Goal: Task Accomplishment & Management: Manage account settings

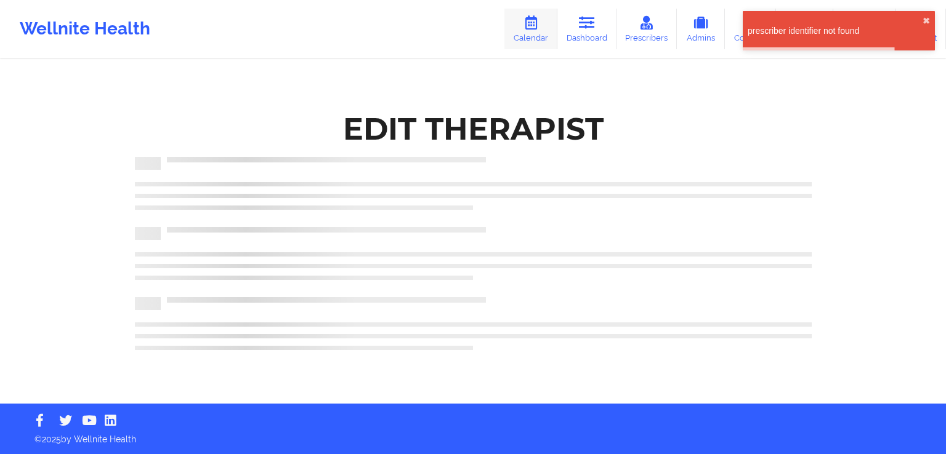
click at [545, 33] on link "Calendar" at bounding box center [530, 29] width 53 height 41
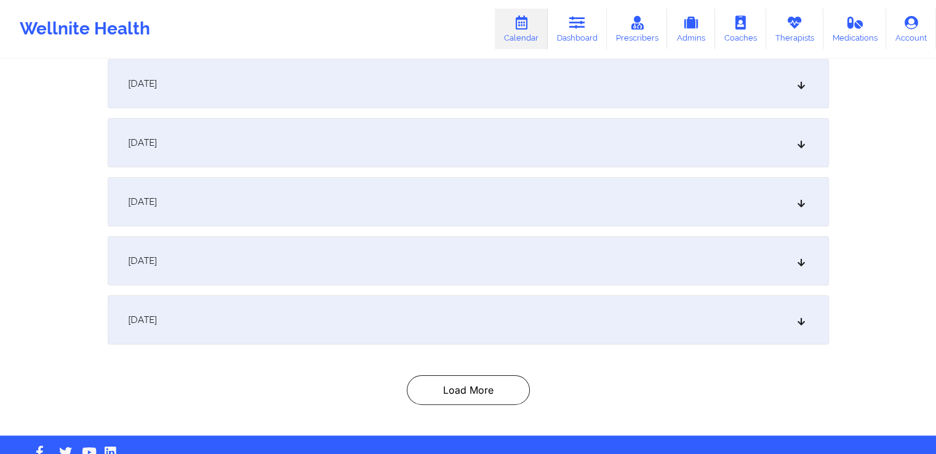
scroll to position [218, 0]
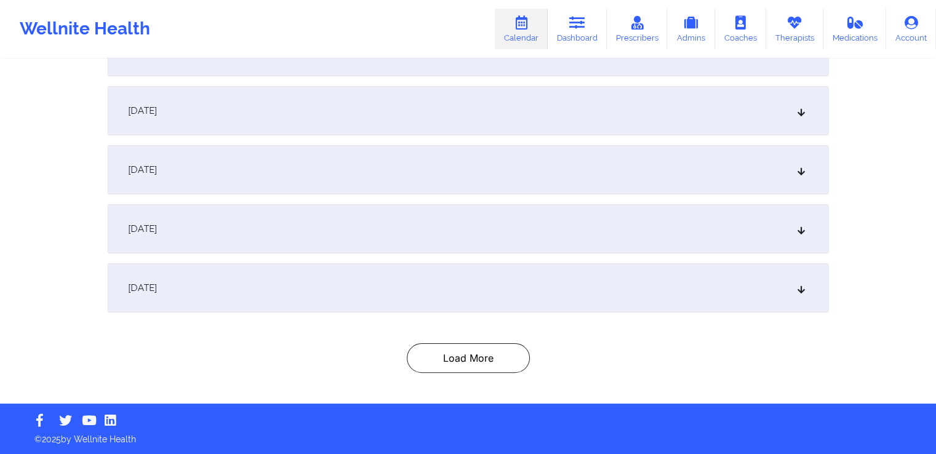
click at [603, 303] on div "[DATE]" at bounding box center [469, 288] width 722 height 49
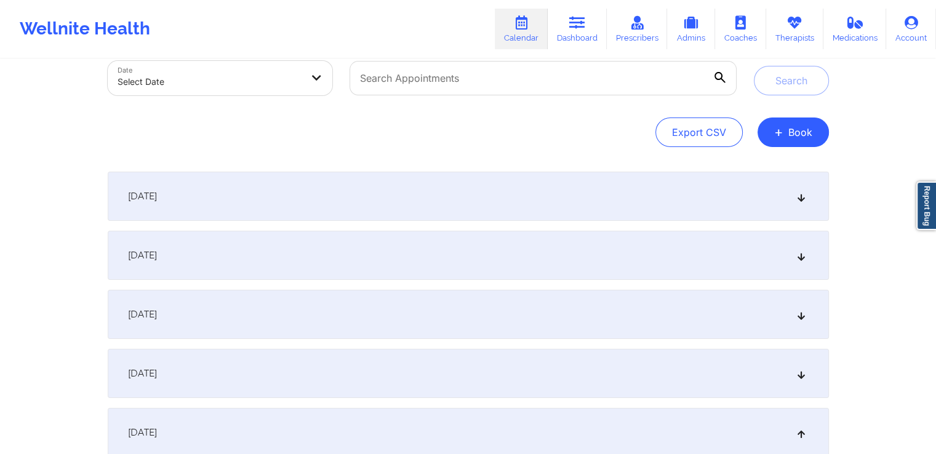
scroll to position [0, 0]
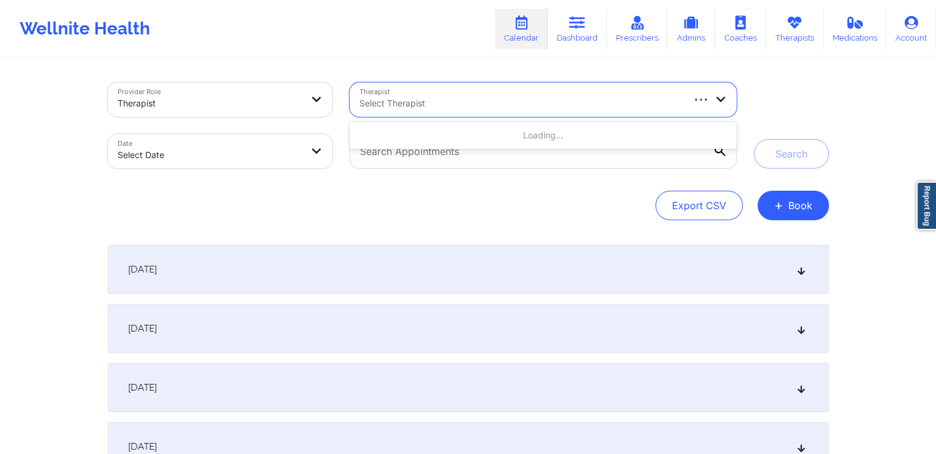
click at [502, 109] on div at bounding box center [521, 103] width 322 height 15
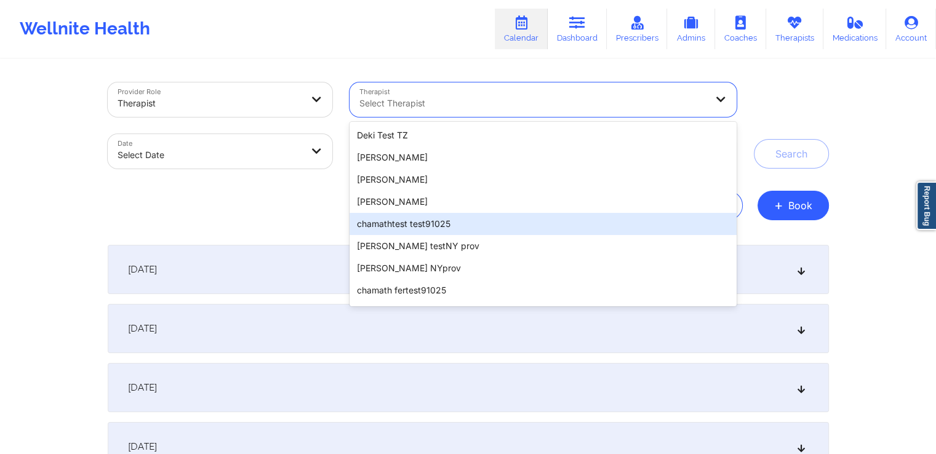
scroll to position [5, 0]
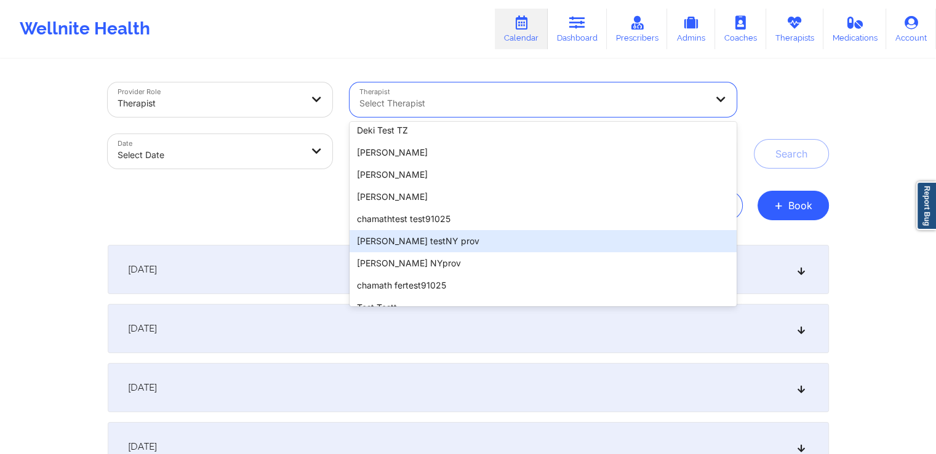
click at [471, 240] on div "[PERSON_NAME] testNY prov" at bounding box center [543, 241] width 387 height 22
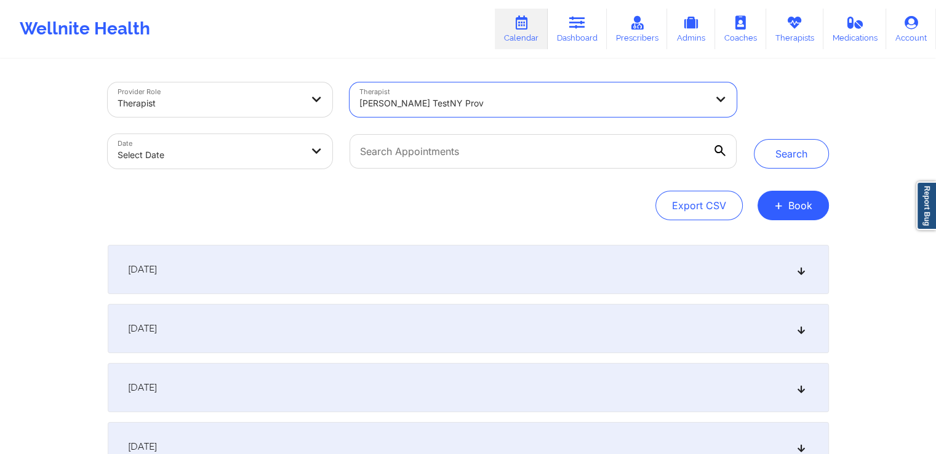
click at [306, 155] on body "Wellnite Health Calendar Dashboard Prescribers Admins Coaches Therapists Medica…" at bounding box center [468, 227] width 936 height 454
select select "2025-8"
select select "2025-9"
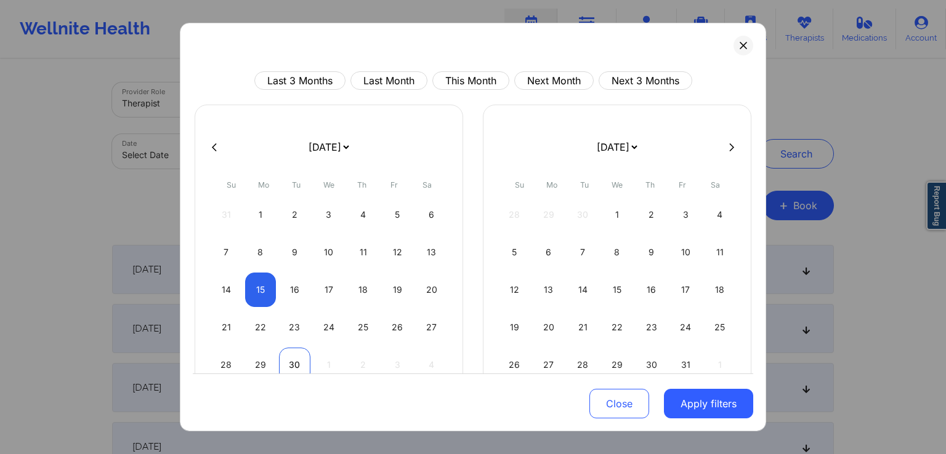
click at [293, 368] on div "30" at bounding box center [294, 365] width 31 height 34
select select "2025-8"
select select "2025-9"
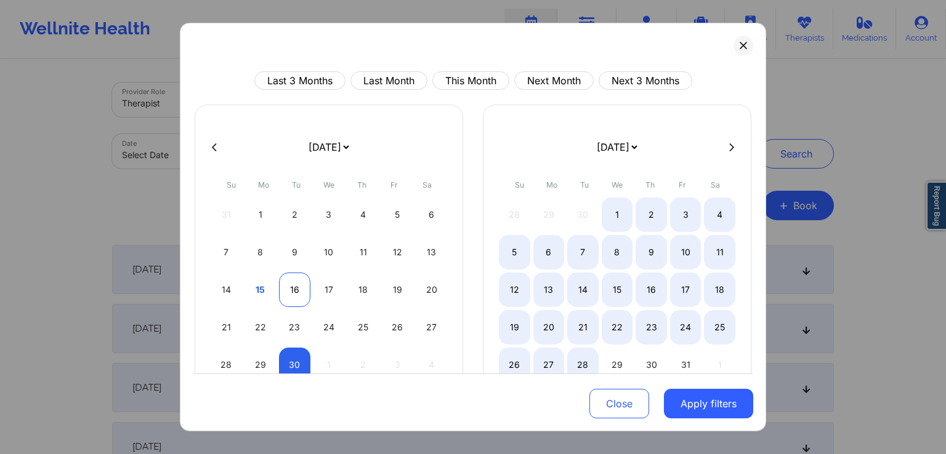
select select "2025-8"
select select "2025-9"
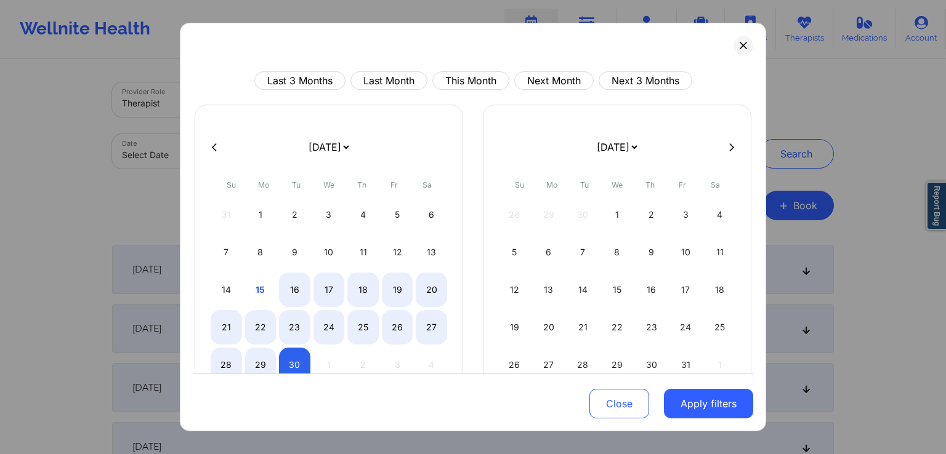
select select "2025-8"
select select "2025-9"
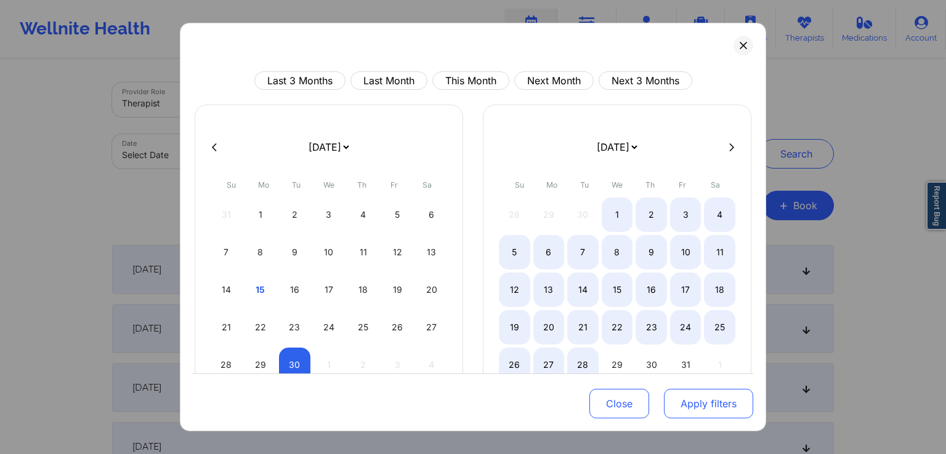
click at [678, 398] on button "Apply filters" at bounding box center [708, 404] width 89 height 30
click at [713, 413] on button "Apply filters" at bounding box center [708, 404] width 89 height 30
select select "2025-8"
select select "2025-9"
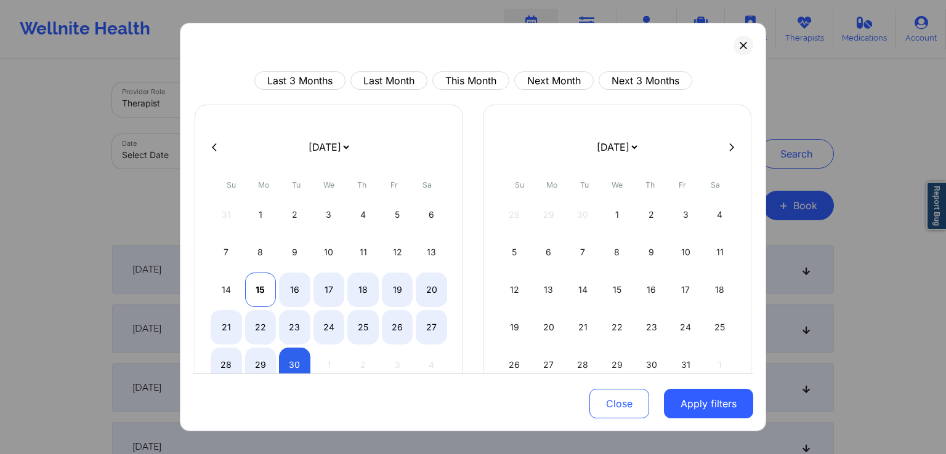
select select "2025-8"
select select "2025-9"
click at [261, 291] on div "15" at bounding box center [260, 290] width 31 height 34
select select "2025-8"
select select "2025-9"
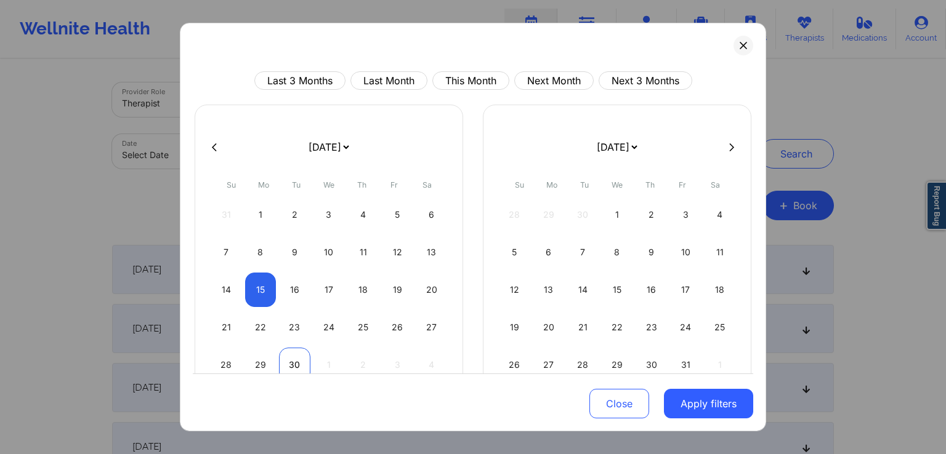
select select "2025-8"
select select "2025-9"
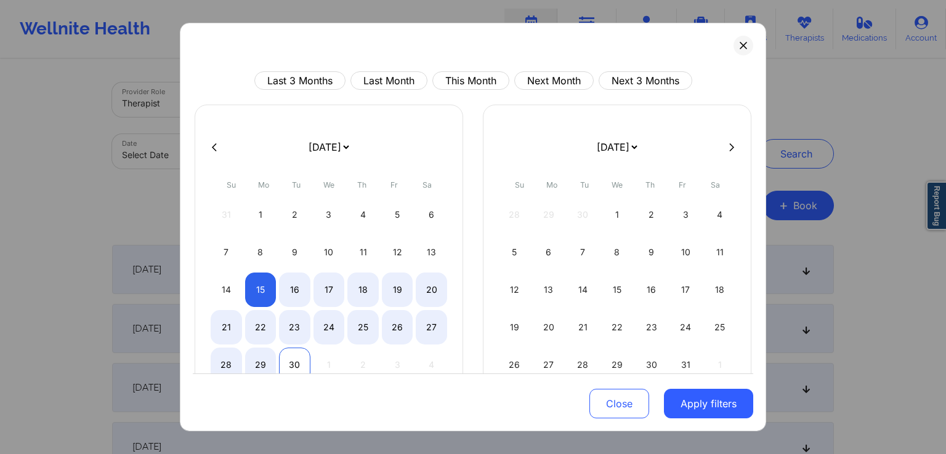
click at [296, 372] on div "30" at bounding box center [294, 365] width 31 height 34
select select "2025-8"
select select "2025-9"
click at [694, 393] on button "Apply filters" at bounding box center [708, 404] width 89 height 30
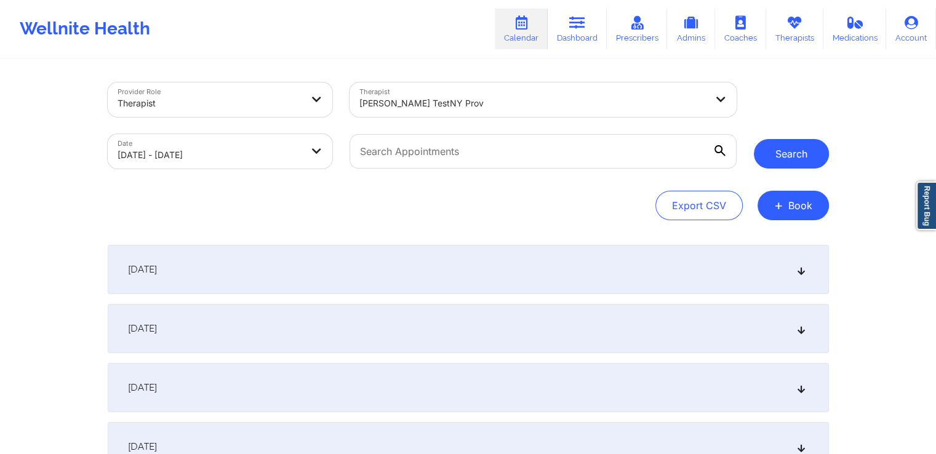
click at [796, 145] on button "Search" at bounding box center [791, 154] width 75 height 30
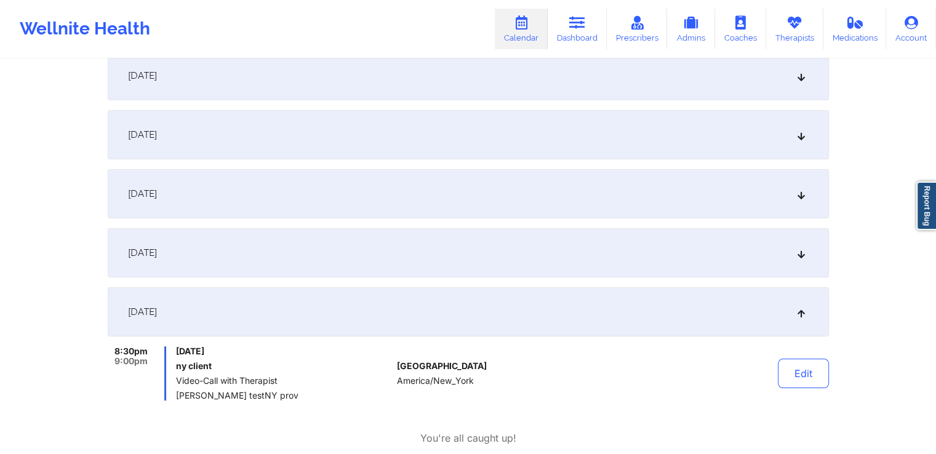
scroll to position [166, 0]
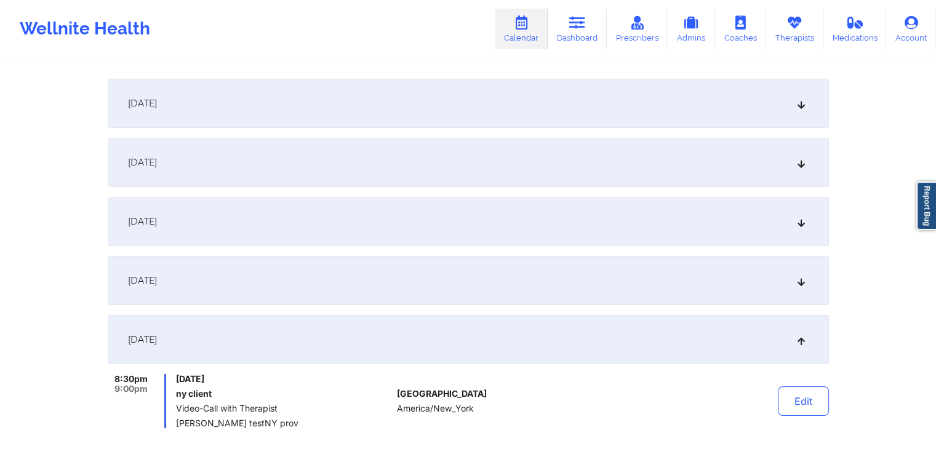
click at [337, 283] on div "[DATE]" at bounding box center [469, 280] width 722 height 49
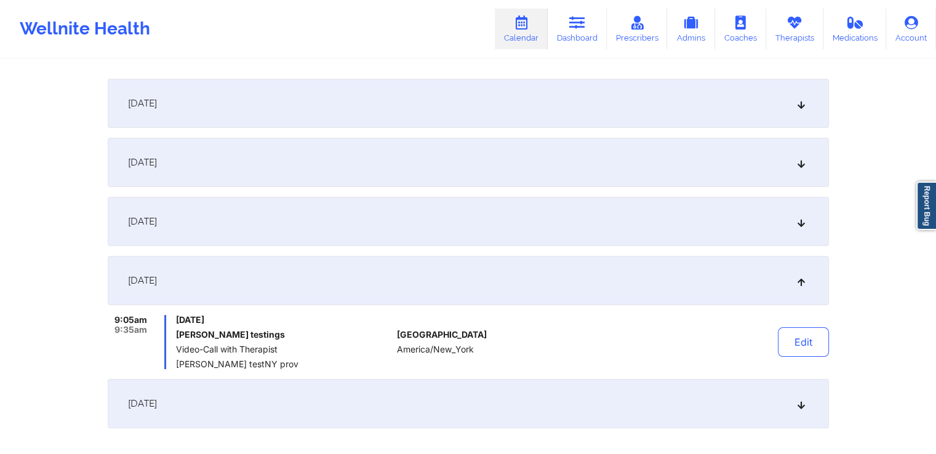
scroll to position [266, 0]
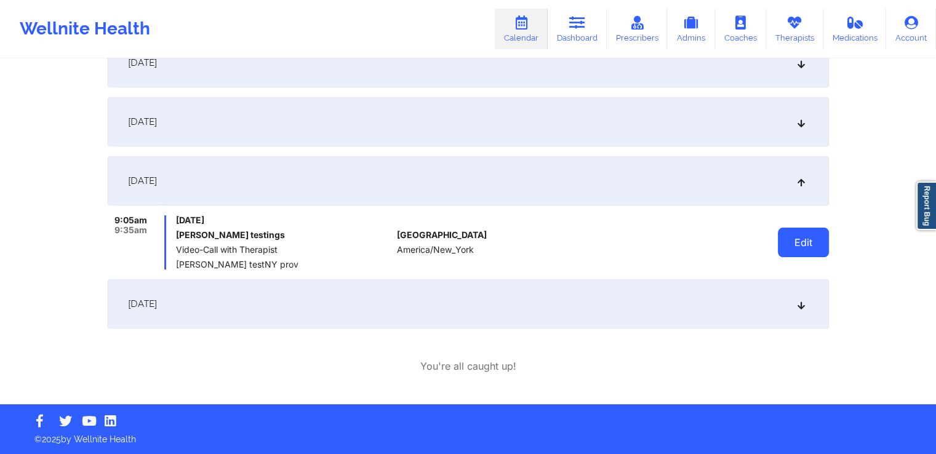
click at [808, 249] on button "Edit" at bounding box center [803, 243] width 51 height 30
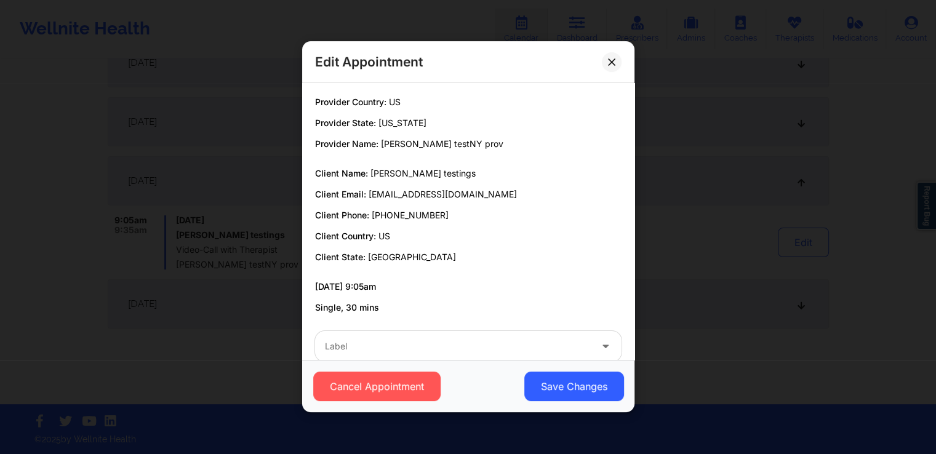
scroll to position [23, 0]
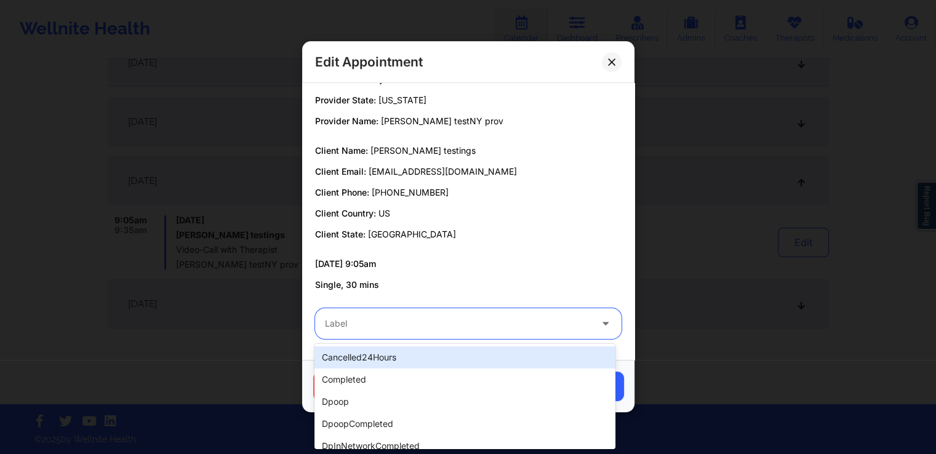
click at [410, 321] on div at bounding box center [458, 324] width 266 height 15
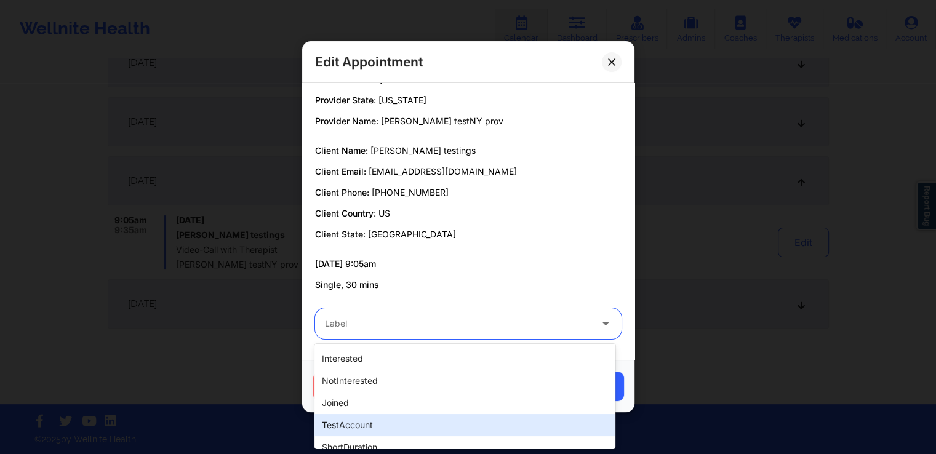
scroll to position [387, 0]
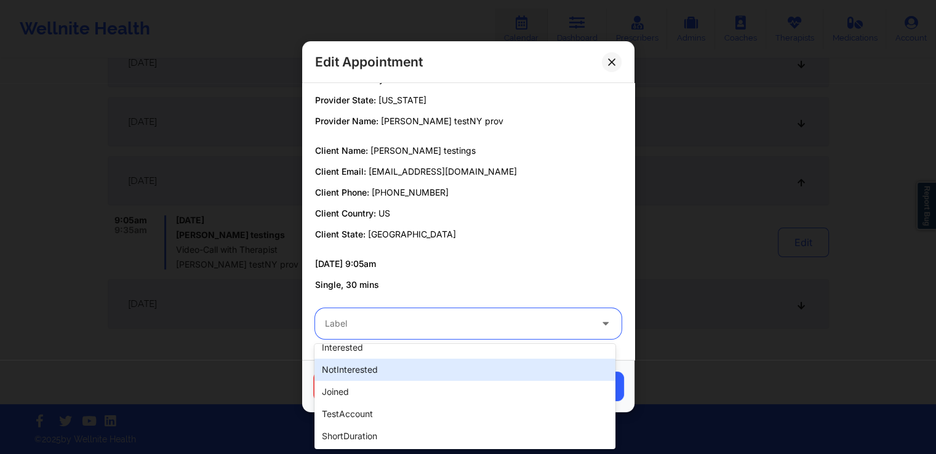
click at [356, 371] on div "notInterested" at bounding box center [465, 370] width 300 height 22
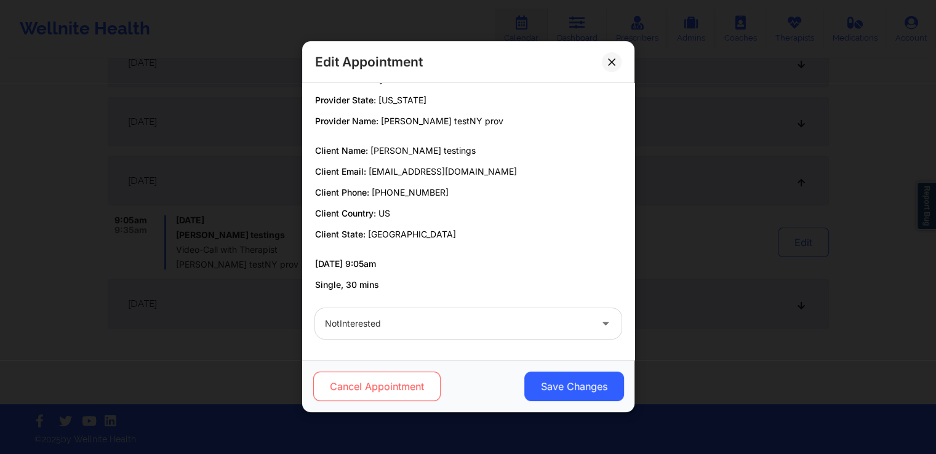
click at [392, 387] on button "Cancel Appointment" at bounding box center [376, 387] width 127 height 30
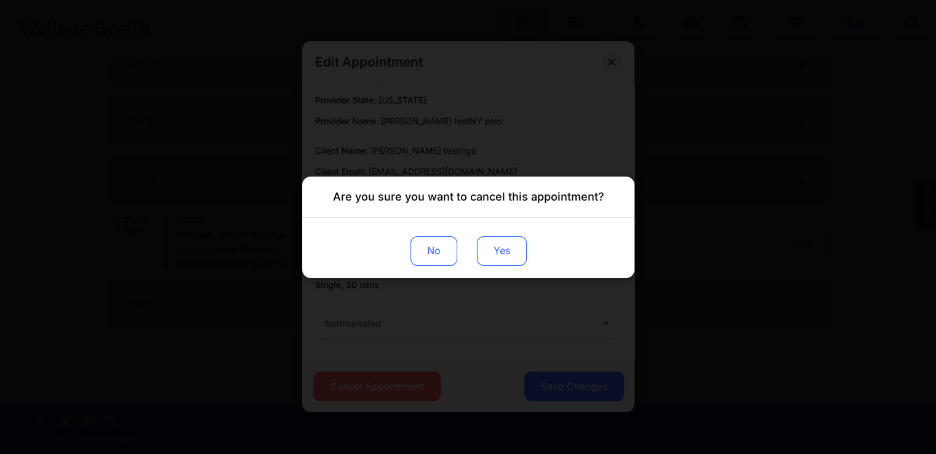
click at [505, 258] on button "Yes" at bounding box center [502, 251] width 50 height 30
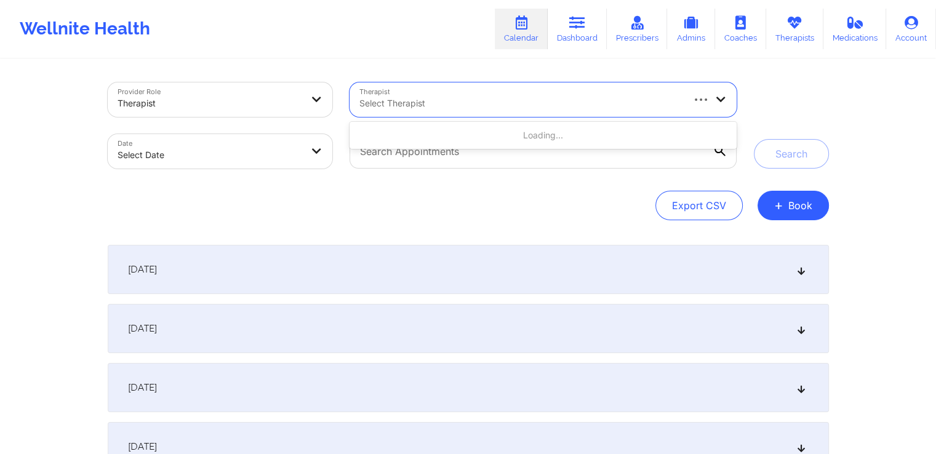
click at [551, 109] on div at bounding box center [521, 103] width 322 height 15
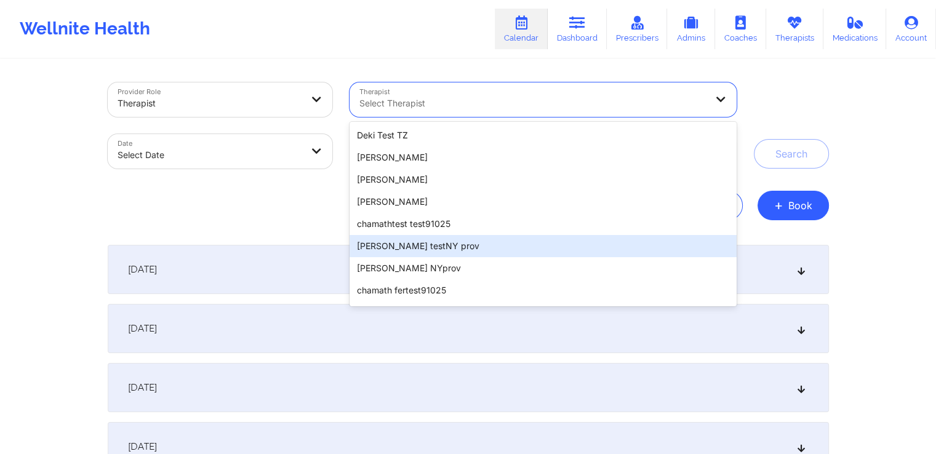
click at [465, 252] on div "[PERSON_NAME] testNY prov" at bounding box center [543, 246] width 387 height 22
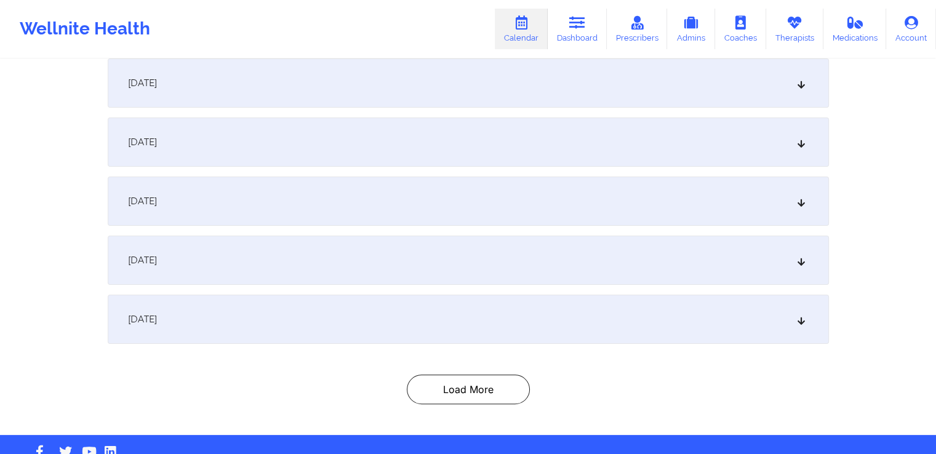
scroll to position [187, 0]
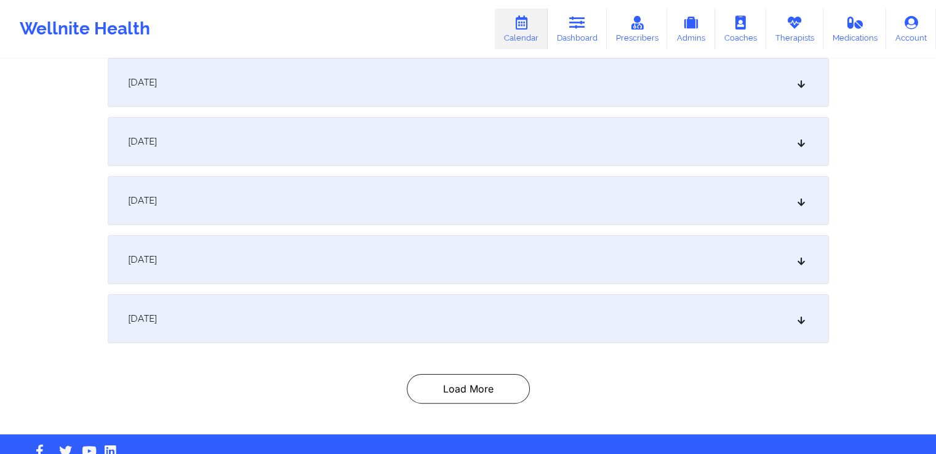
click at [606, 269] on div "[DATE]" at bounding box center [469, 259] width 722 height 49
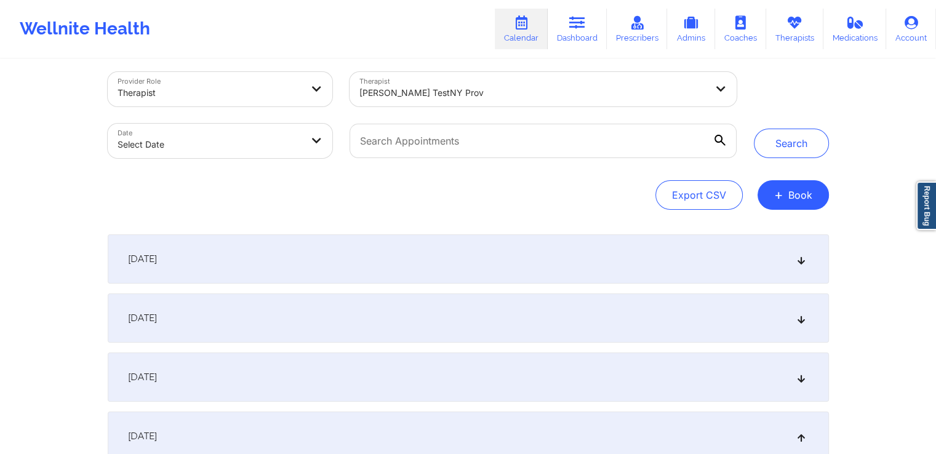
scroll to position [0, 0]
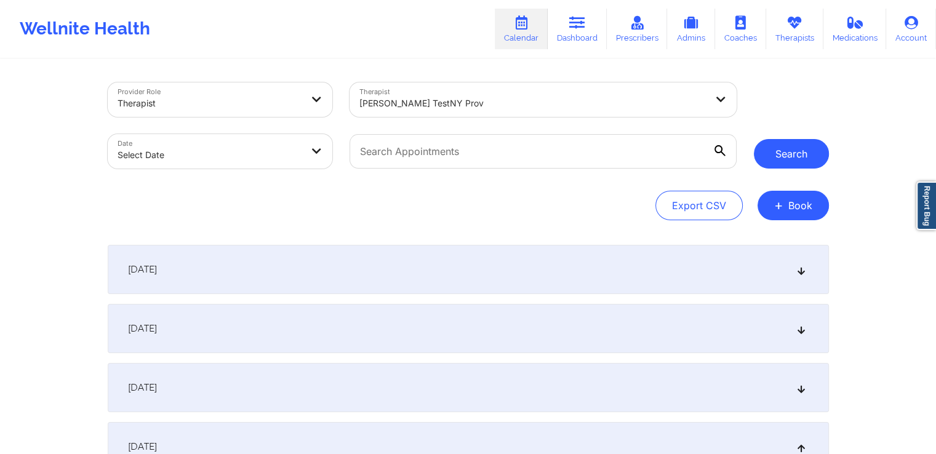
click at [792, 152] on button "Search" at bounding box center [791, 154] width 75 height 30
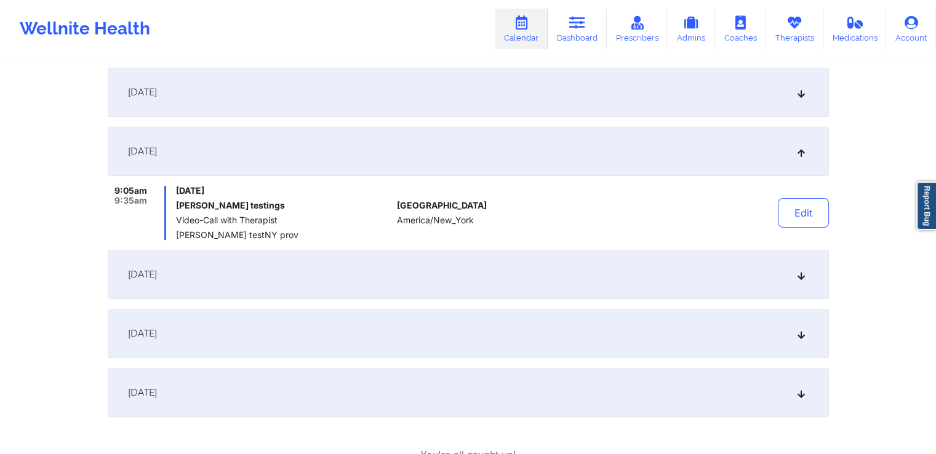
scroll to position [296, 0]
click at [800, 217] on button "Edit" at bounding box center [803, 213] width 51 height 30
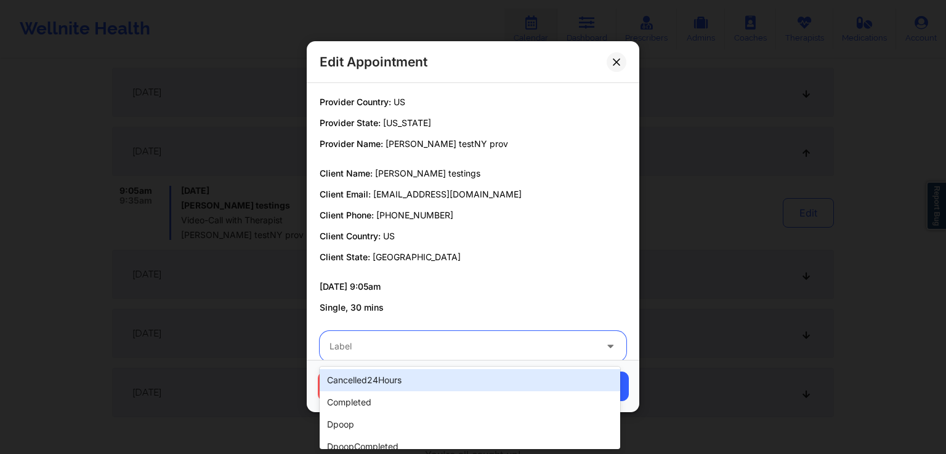
click at [395, 345] on div at bounding box center [462, 347] width 266 height 15
click at [378, 373] on div "cancelled24Hours" at bounding box center [470, 380] width 300 height 22
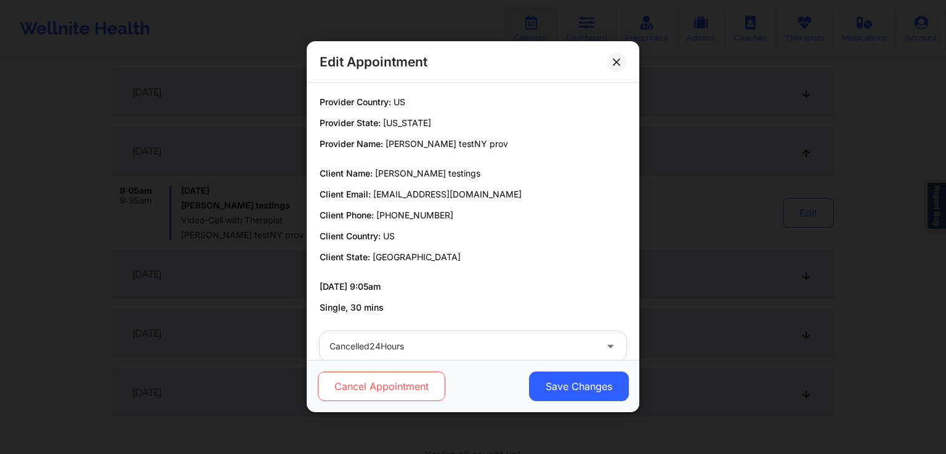
click at [384, 389] on button "Cancel Appointment" at bounding box center [381, 387] width 127 height 30
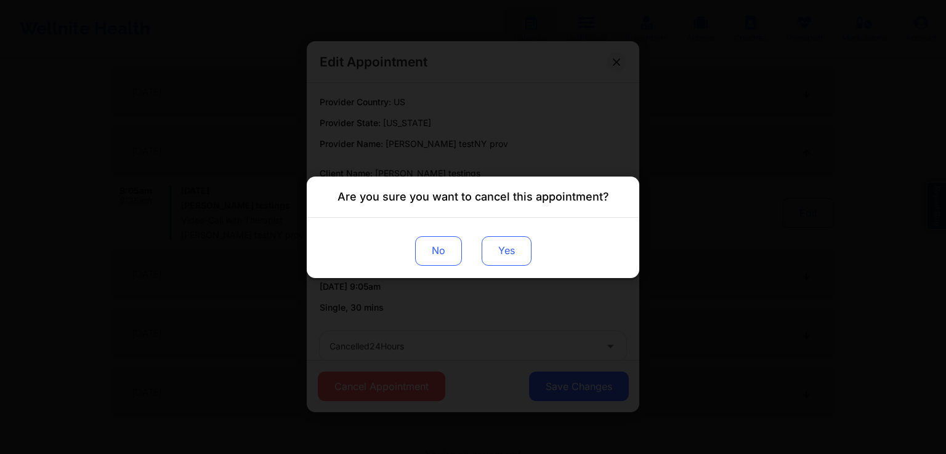
click at [515, 241] on button "Yes" at bounding box center [506, 251] width 50 height 30
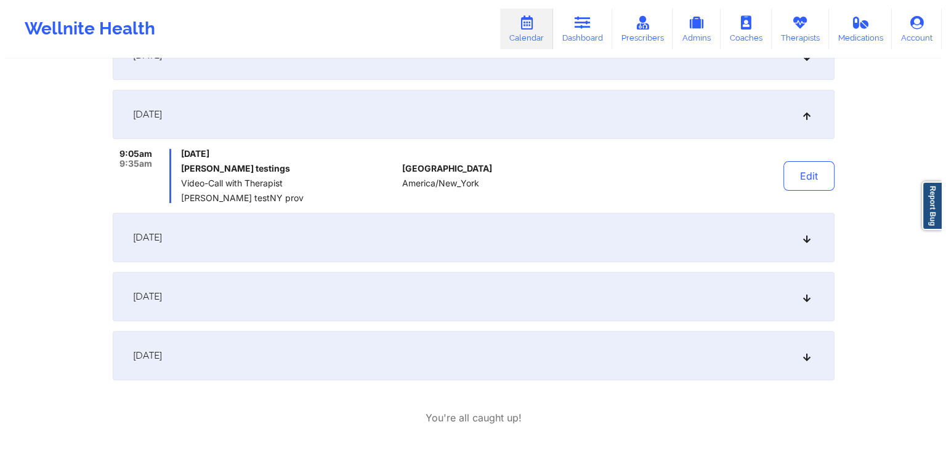
scroll to position [332, 0]
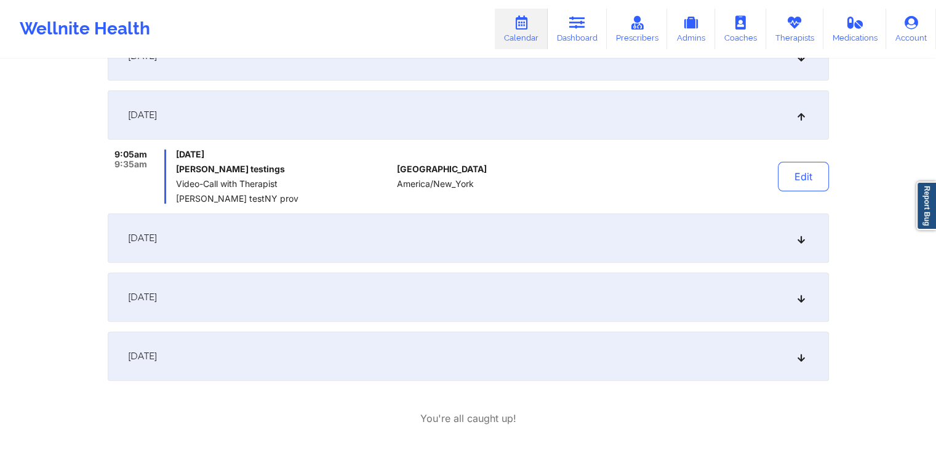
click at [496, 248] on div "[DATE]" at bounding box center [469, 238] width 722 height 49
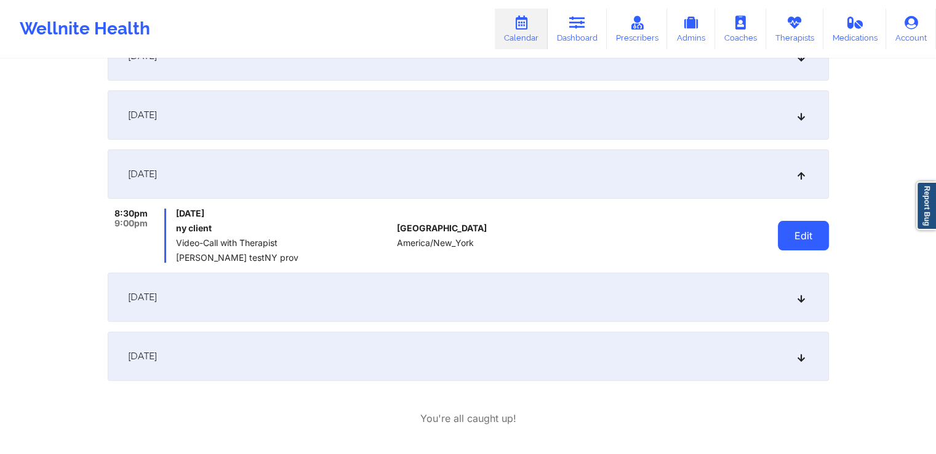
click at [795, 236] on button "Edit" at bounding box center [803, 236] width 51 height 30
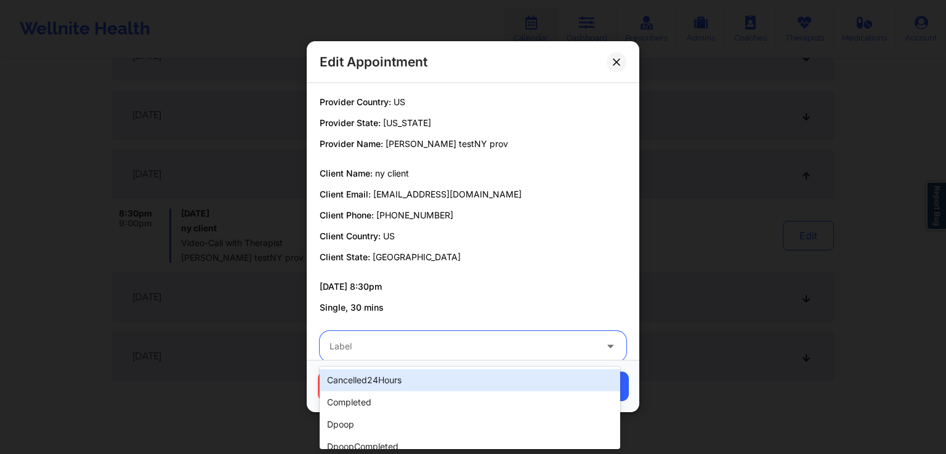
click at [372, 348] on div at bounding box center [462, 347] width 266 height 15
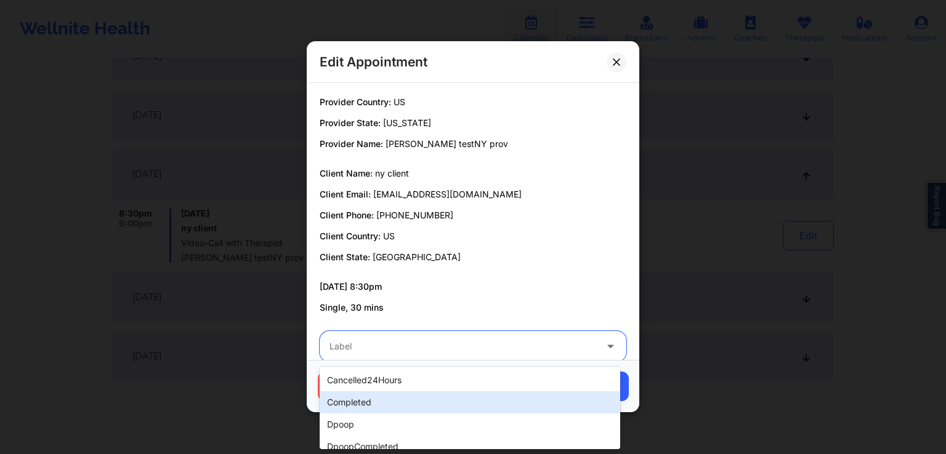
click at [361, 406] on div "completed" at bounding box center [470, 403] width 300 height 22
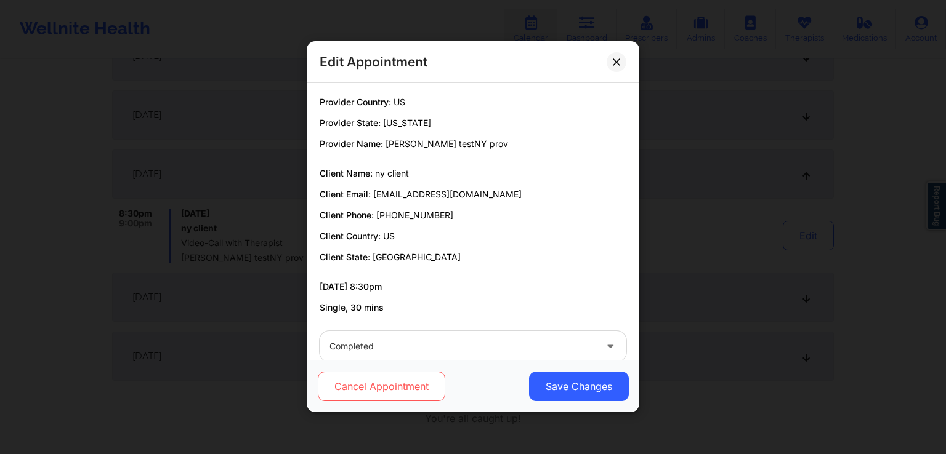
click at [389, 390] on button "Cancel Appointment" at bounding box center [381, 387] width 127 height 30
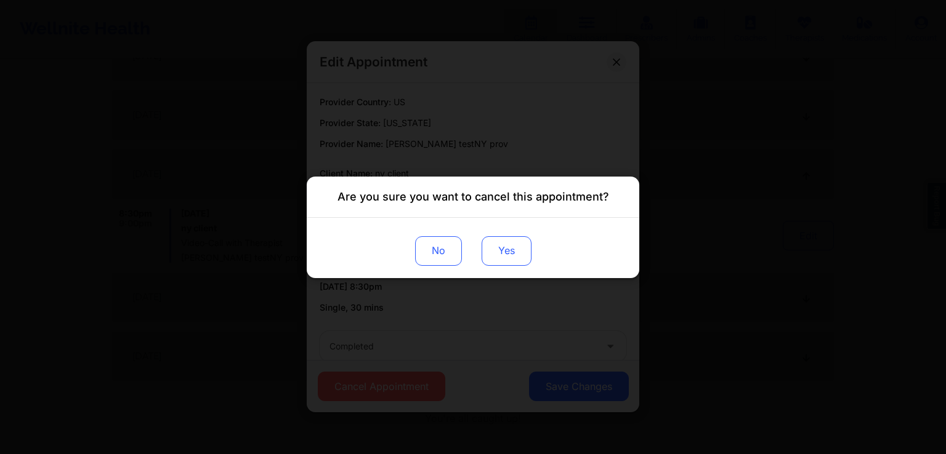
click at [510, 252] on button "Yes" at bounding box center [506, 251] width 50 height 30
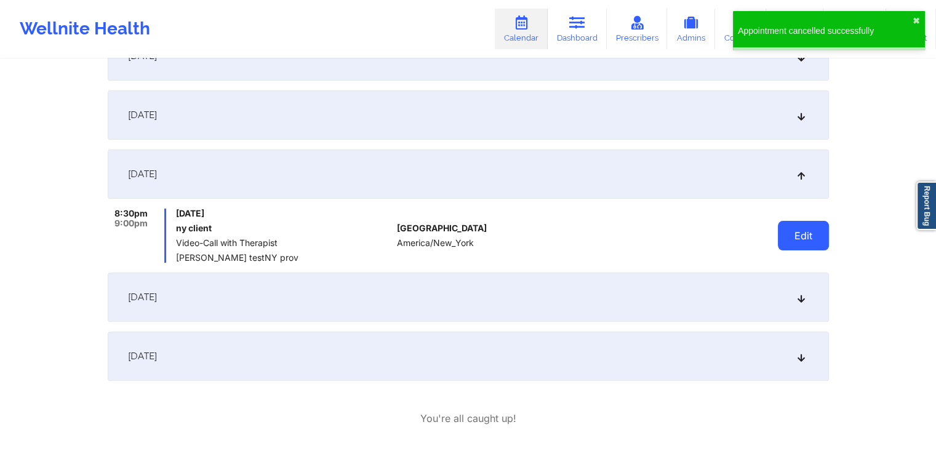
click at [801, 230] on button "Edit" at bounding box center [803, 236] width 51 height 30
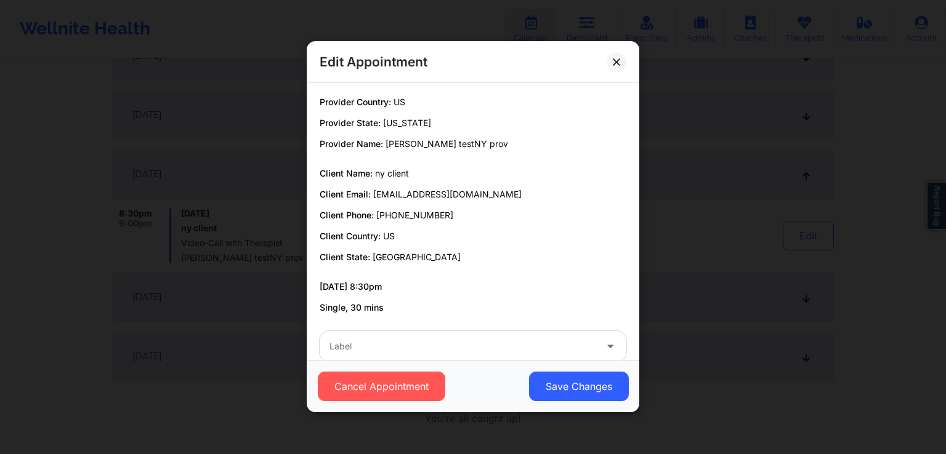
scroll to position [23, 0]
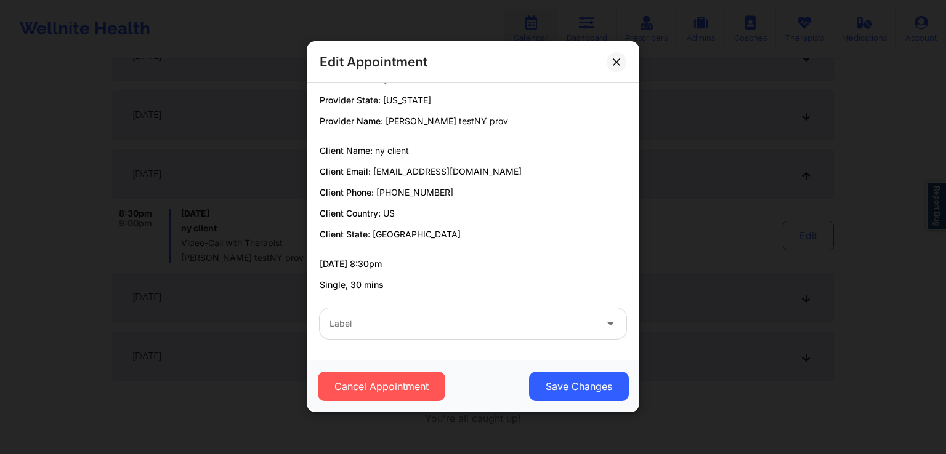
click at [380, 340] on div "Label" at bounding box center [473, 324] width 324 height 48
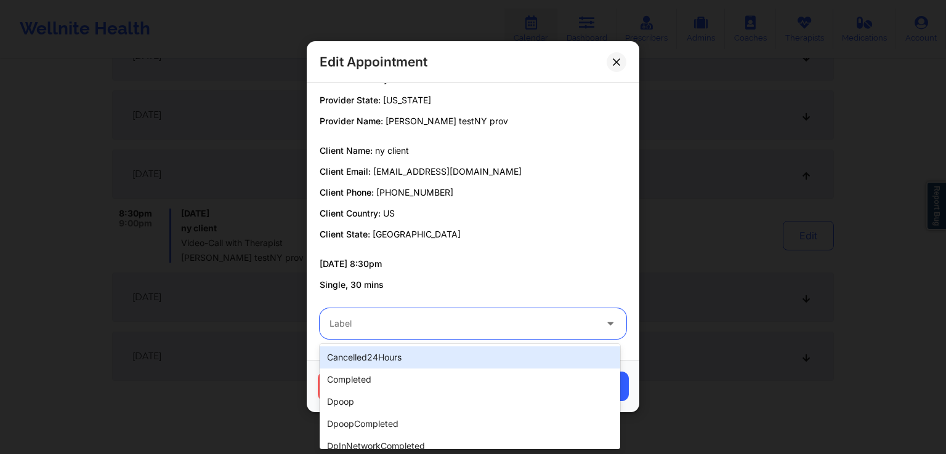
click at [418, 317] on div at bounding box center [462, 324] width 266 height 15
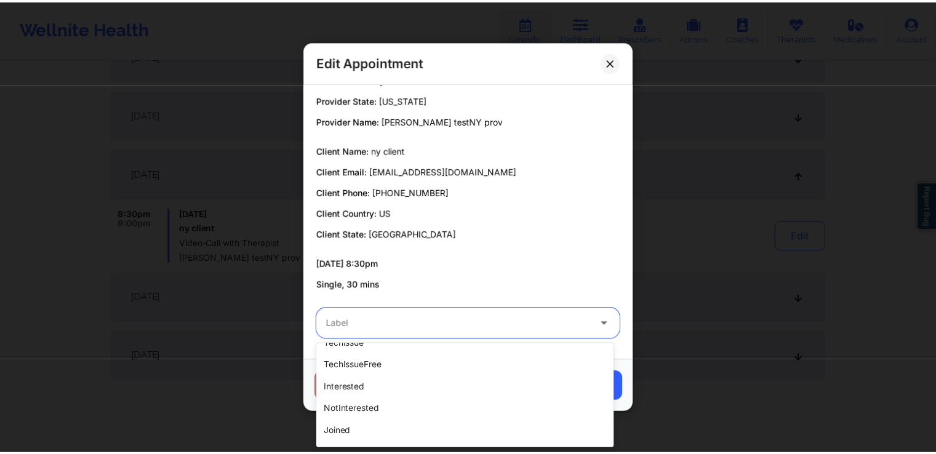
scroll to position [347, 0]
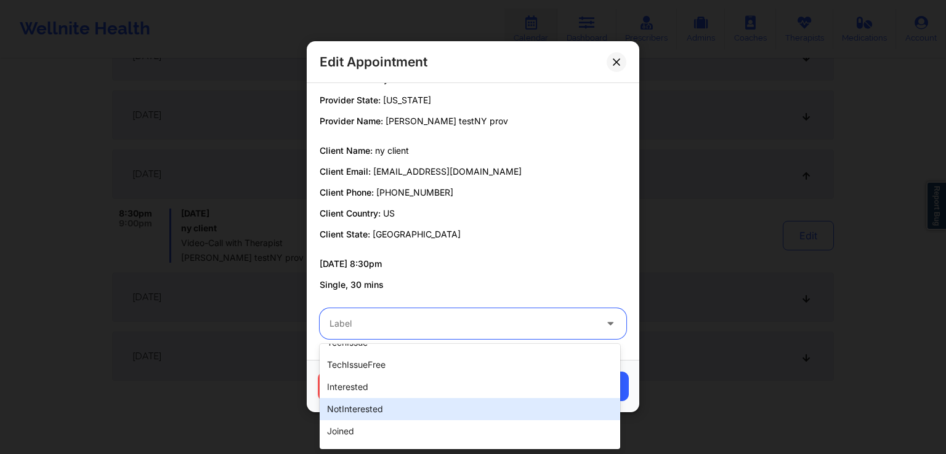
click at [361, 417] on div "notInterested" at bounding box center [470, 409] width 300 height 22
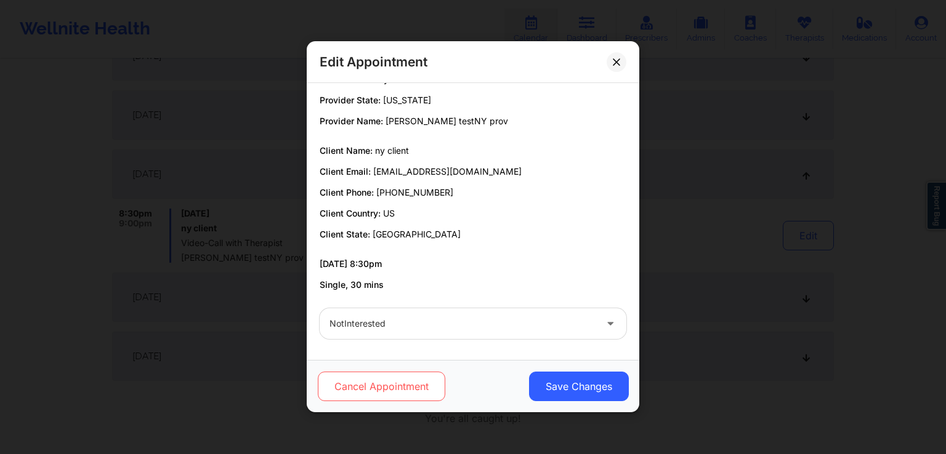
click at [411, 385] on button "Cancel Appointment" at bounding box center [381, 387] width 127 height 30
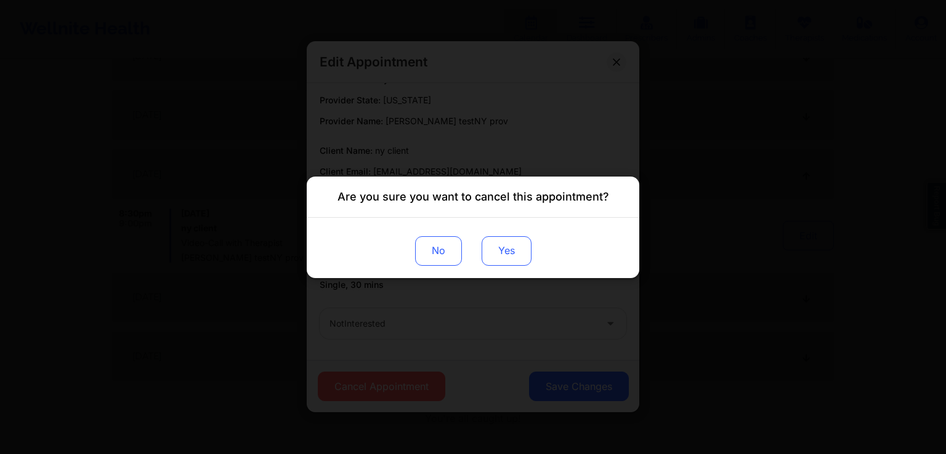
click at [505, 244] on button "Yes" at bounding box center [506, 251] width 50 height 30
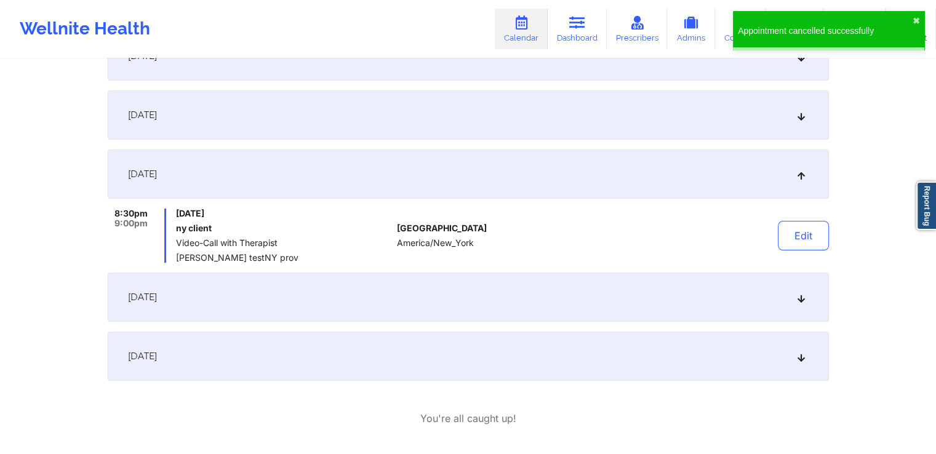
scroll to position [0, 0]
